Goal: Use online tool/utility: Utilize a website feature to perform a specific function

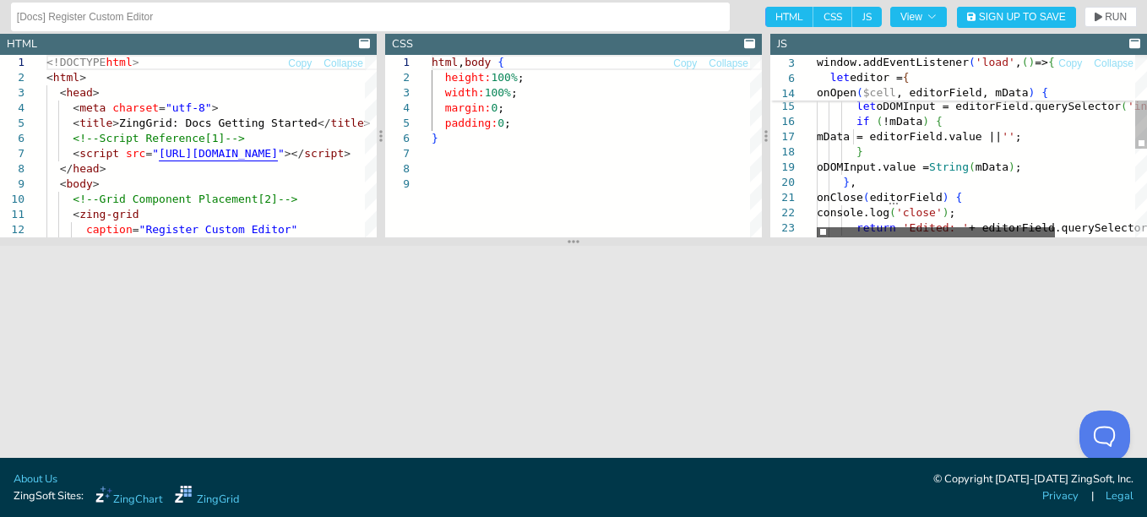
click at [961, 231] on div at bounding box center [936, 232] width 238 height 10
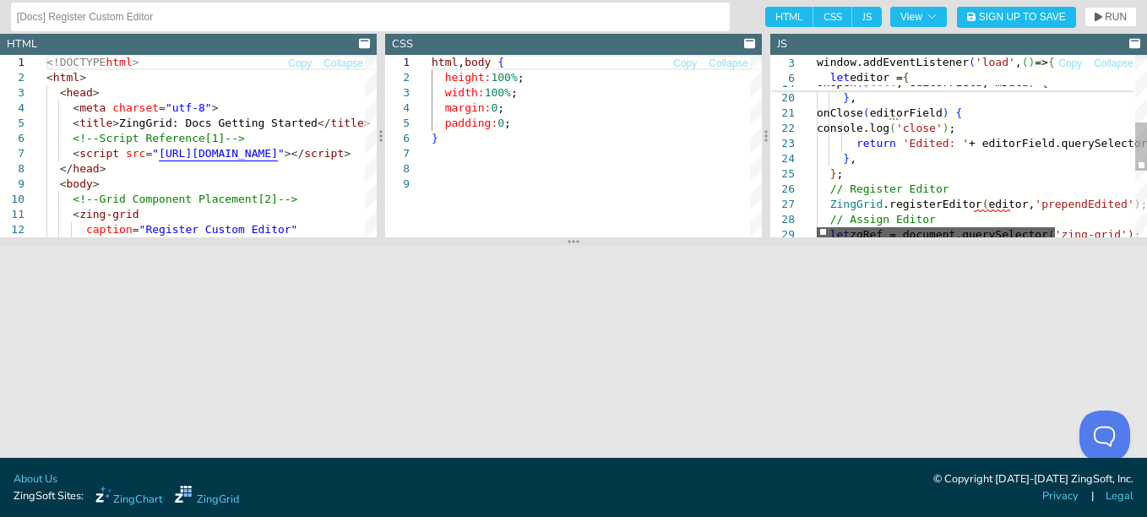
click at [891, 234] on div at bounding box center [936, 232] width 238 height 10
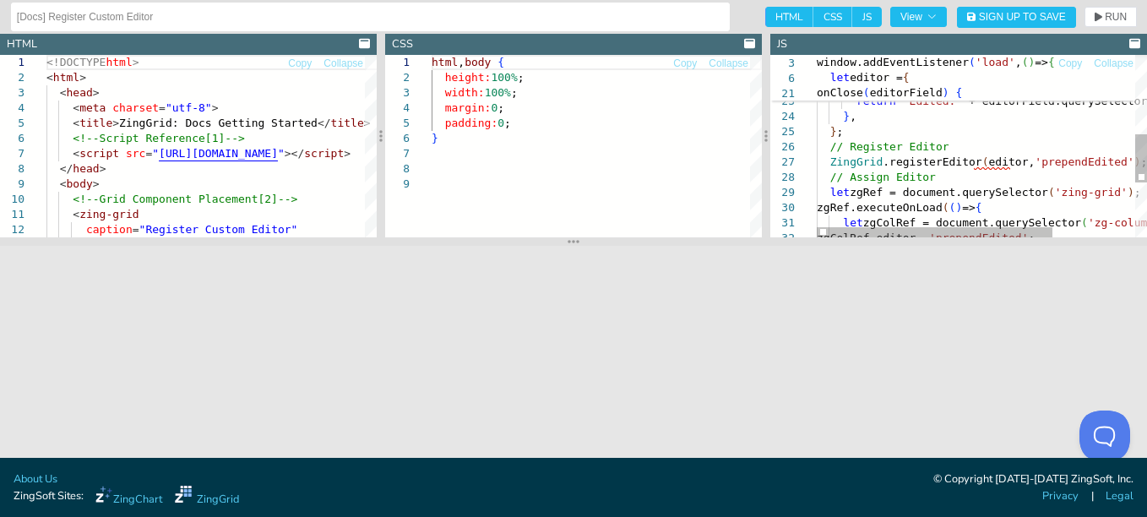
type textarea "onClose(editorField) { console.log('close'); return 'Edited: ' + editorField.qu…"
click at [1078, 163] on div "return 'Edited: ' + editorField.querySelector ( 'input' ) .value; } , } ; // Re…" at bounding box center [1040, 101] width 446 height 684
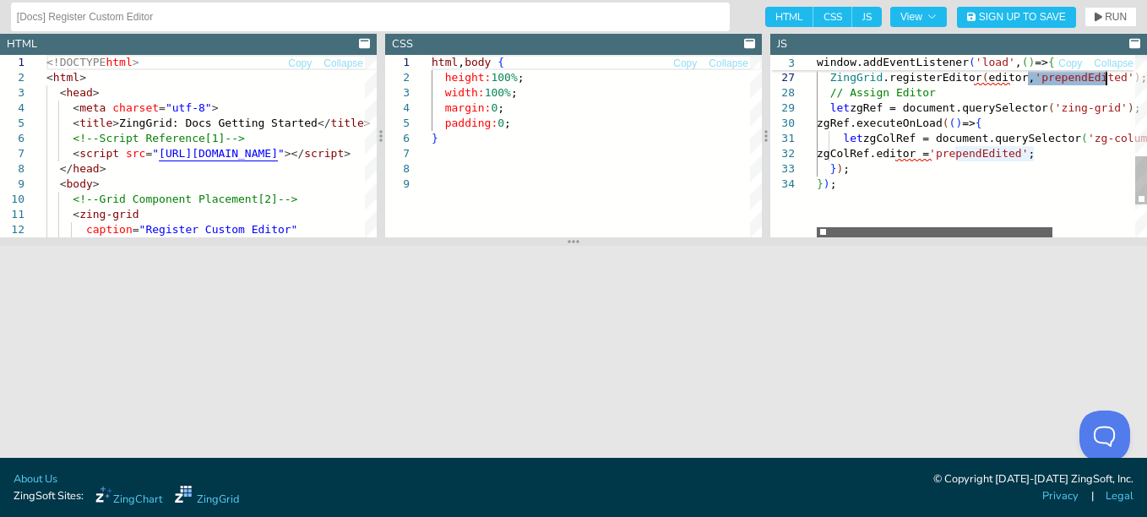
click at [974, 237] on div at bounding box center [935, 232] width 236 height 10
click at [884, 227] on div at bounding box center [935, 232] width 236 height 10
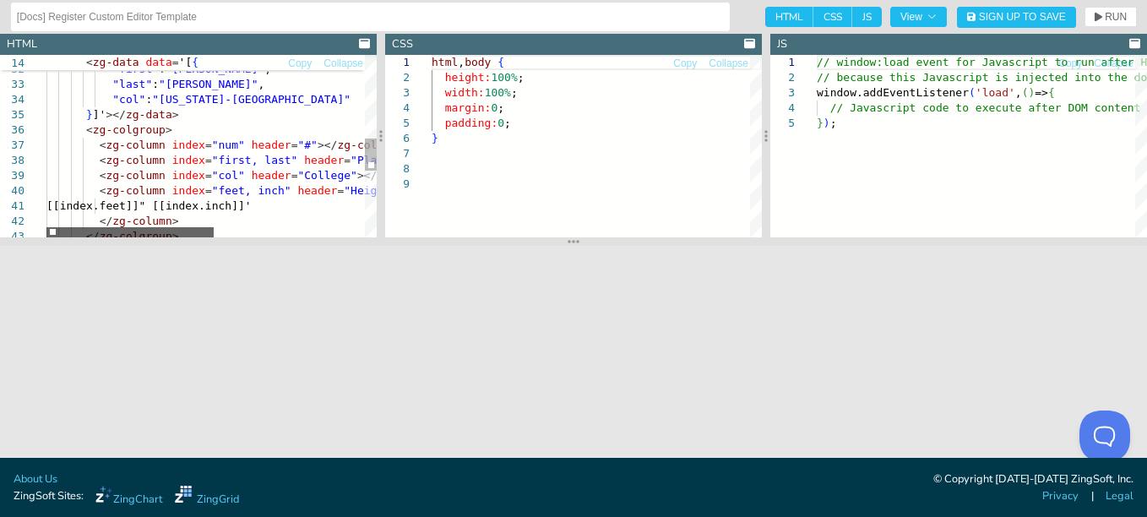
click at [46, 227] on div at bounding box center [129, 232] width 167 height 10
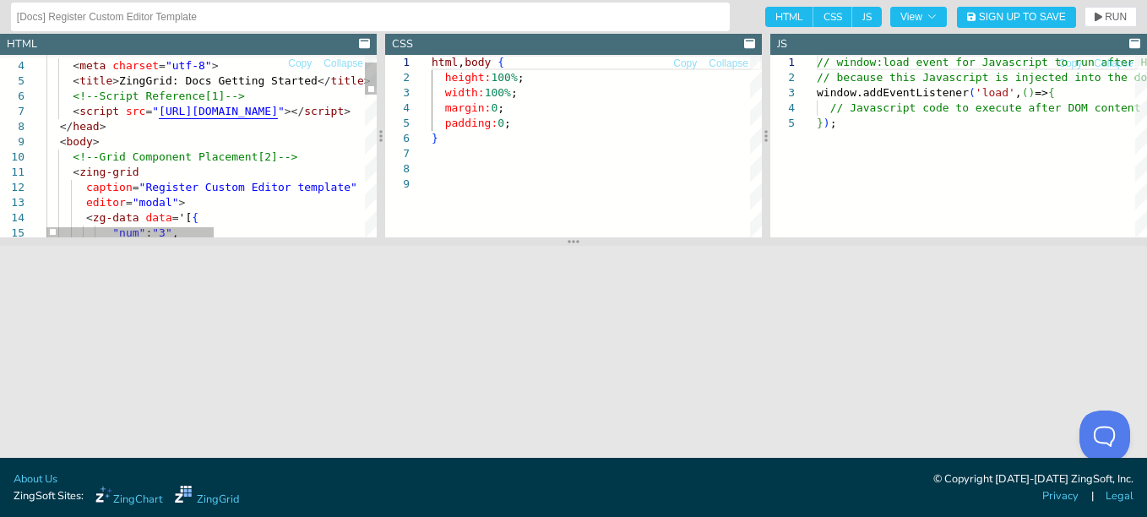
click at [155, 199] on div "< zg-data data = '[ { "num" : "3" , caption = "Register Custom Editor template"…" at bounding box center [360, 522] width 628 height 1019
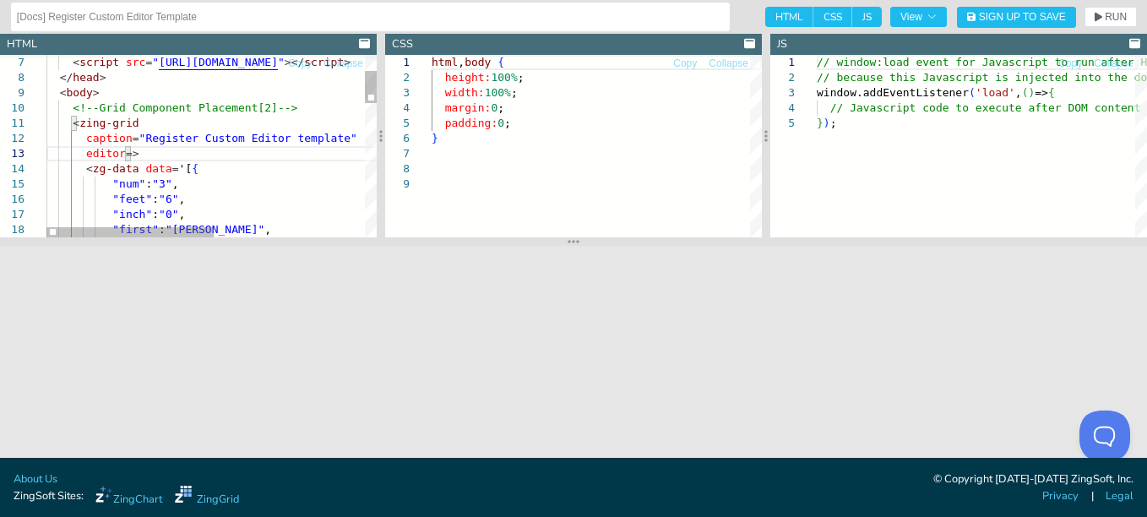
type textarea "<zing-grid caption="Register Custom Editor template" editor> <zg-data data='[{ …"
click at [235, 166] on div "< zg-data data = '[ { "num" : "3" , caption = "Register Custom Editor template"…" at bounding box center [360, 473] width 628 height 1019
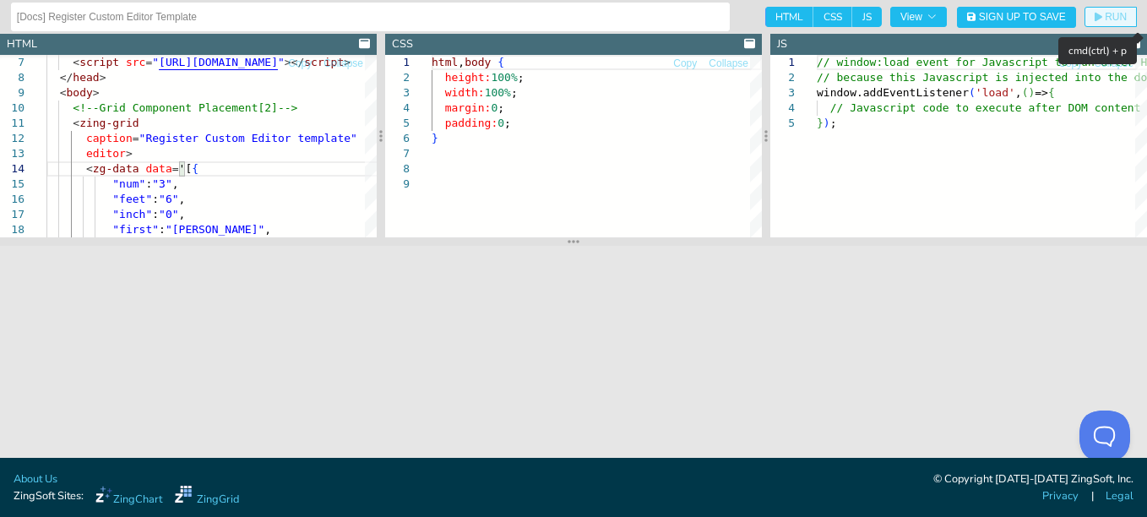
click at [1127, 11] on button "RUN" at bounding box center [1111, 17] width 52 height 20
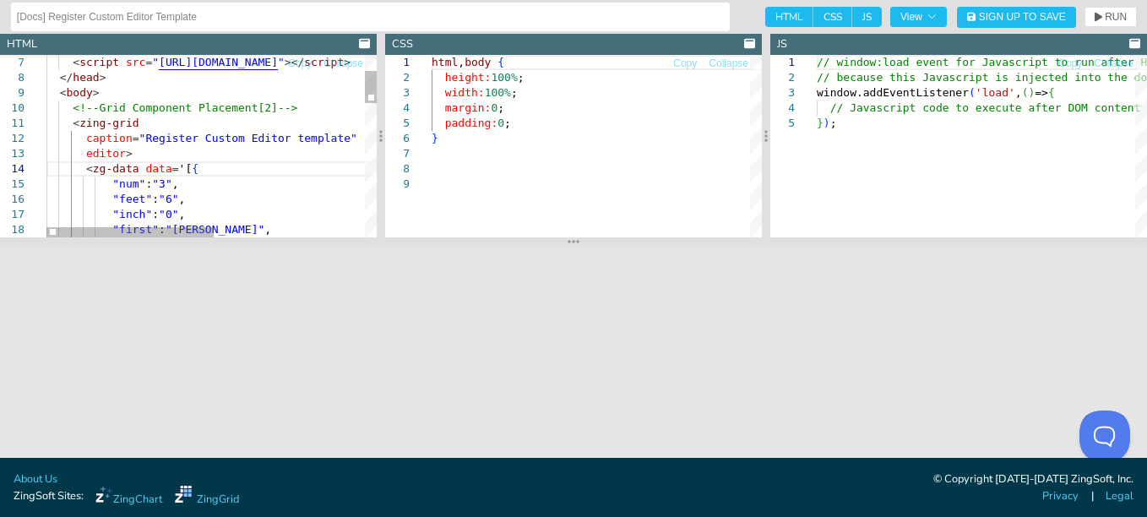
scroll to position [0, 138]
click at [301, 198] on div "< zg-data data = '[ { "num" : "3" , caption = "Register Custom Editor template"…" at bounding box center [360, 473] width 628 height 1019
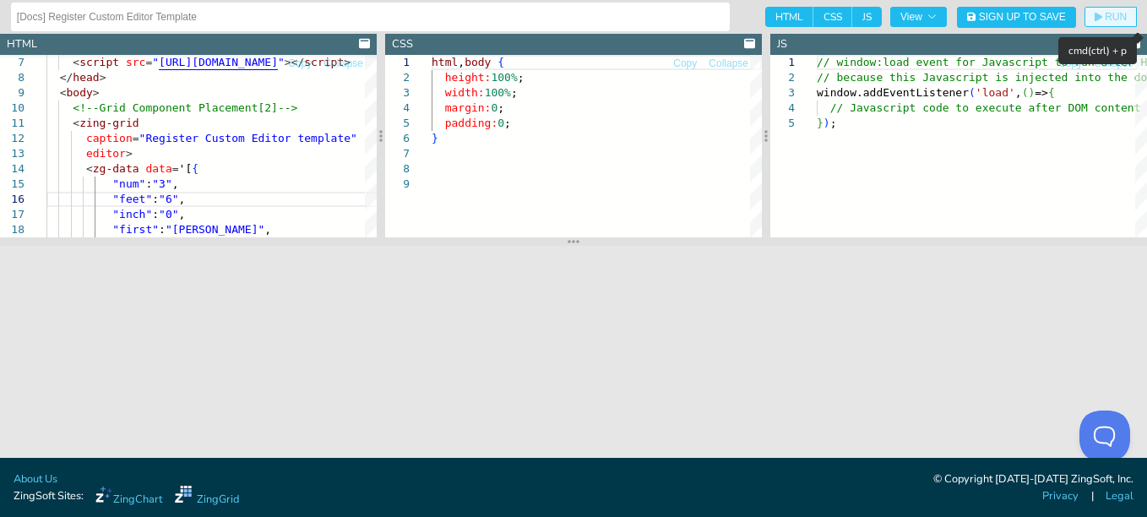
click at [1109, 8] on button "RUN" at bounding box center [1111, 17] width 52 height 20
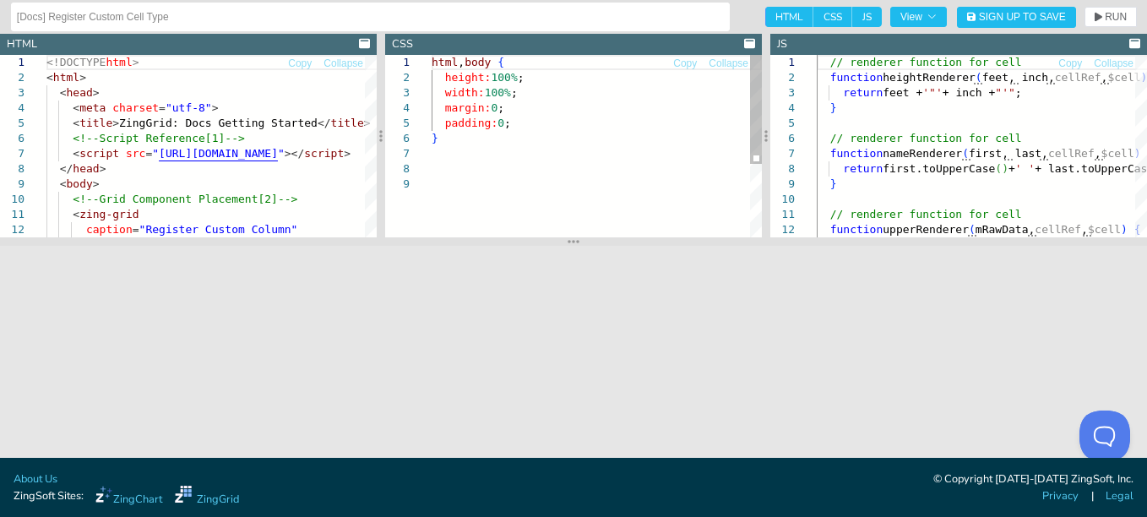
click at [626, 199] on div "html , body { height: 100% ; width: 100% ; margin: 0 ; padding: 0 ; }" at bounding box center [597, 207] width 330 height 304
click at [580, 139] on div "html , body { height: 100% ; width: 100% ; margin: 0 ; padding: 0 ; }" at bounding box center [597, 207] width 330 height 304
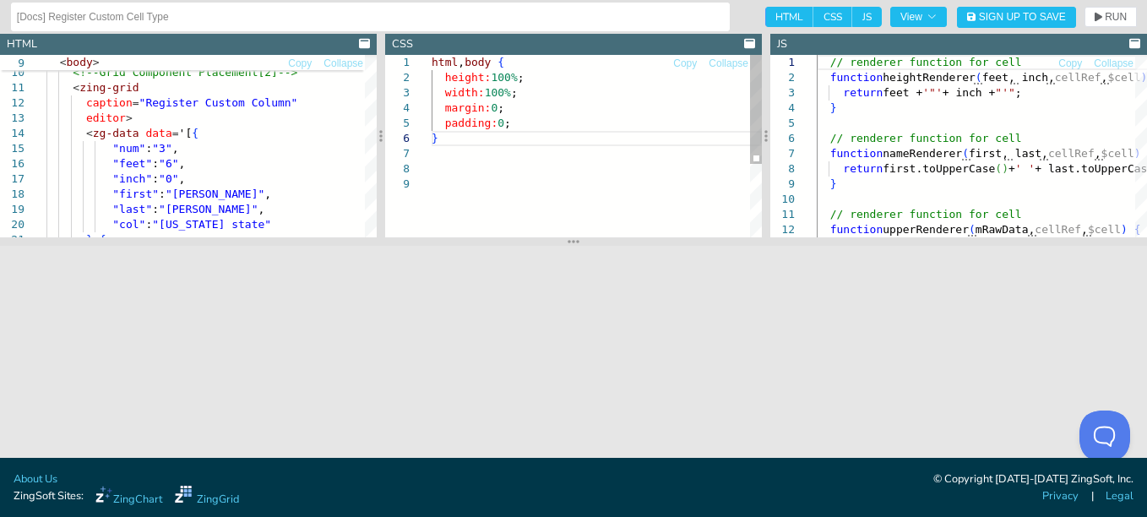
drag, startPoint x: 654, startPoint y: 204, endPoint x: 652, endPoint y: 218, distance: 13.6
click at [652, 218] on div "html , body { height: 100% ; width: 100% ; margin: 0 ; padding: 0 ; }" at bounding box center [597, 207] width 330 height 304
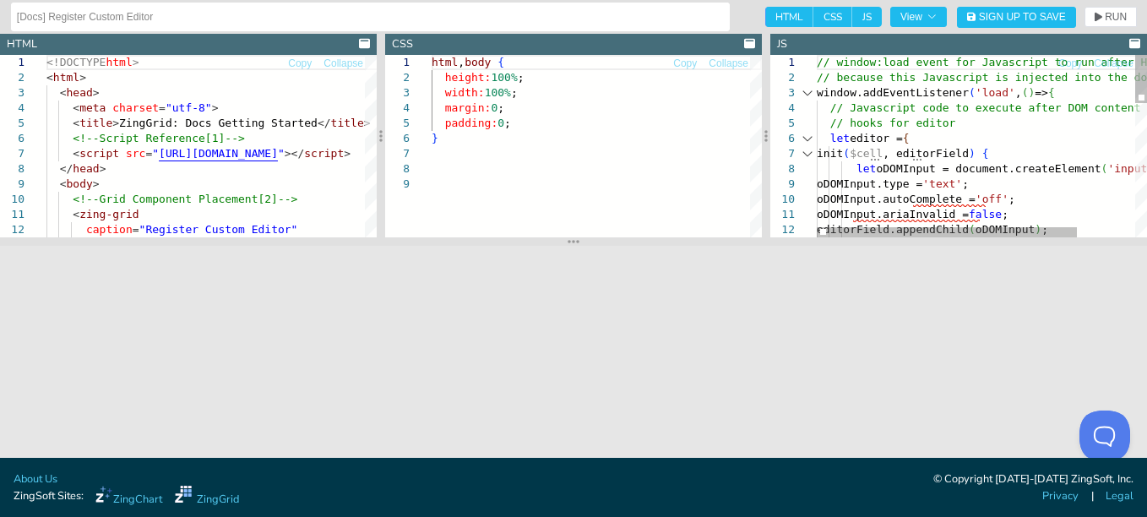
click at [806, 137] on div at bounding box center [808, 138] width 22 height 15
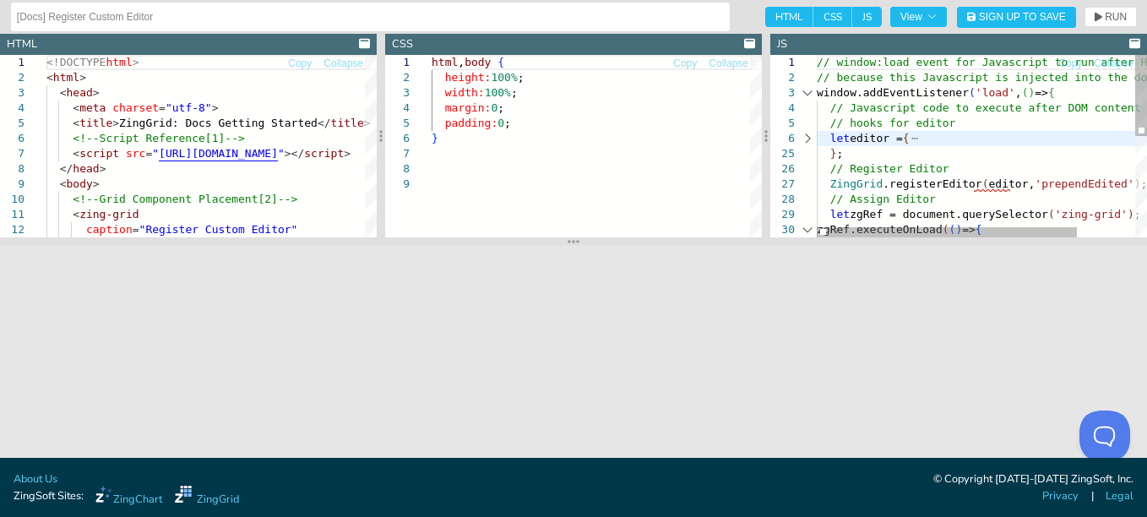
scroll to position [0, 95]
drag, startPoint x: 842, startPoint y: 155, endPoint x: 823, endPoint y: 139, distance: 24.7
click at [823, 139] on div "// window:load event for Javascript to run after H TML // because this Javascri…" at bounding box center [1019, 260] width 404 height 411
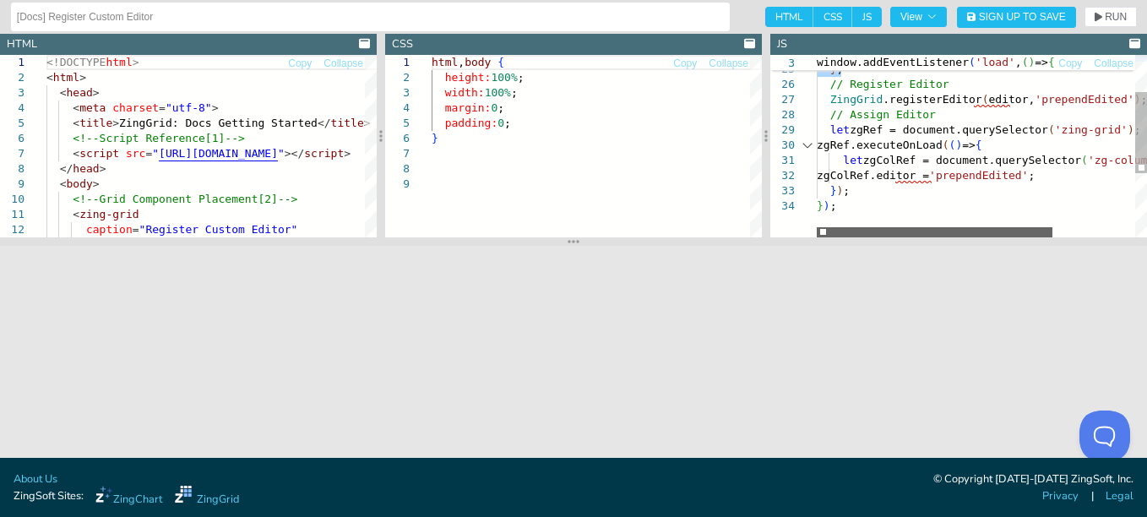
click at [817, 227] on div at bounding box center [935, 232] width 236 height 10
click at [817, 232] on div at bounding box center [935, 232] width 236 height 10
type textarea "let zgRef = document.querySelector('zing-grid'); zgRef.executeOnLoad(() => { le…"
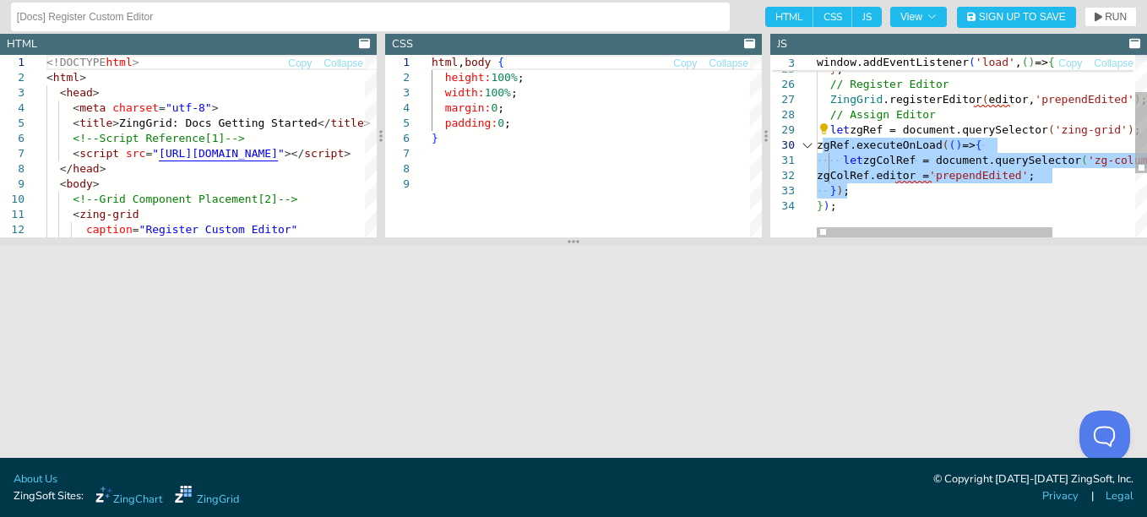
drag, startPoint x: 856, startPoint y: 185, endPoint x: 821, endPoint y: 148, distance: 50.8
click at [821, 148] on div "ZingGrid .registerEditor ( editor, 'prependEdited' ) ; // Assign Editor let zgR…" at bounding box center [1040, 175] width 446 height 411
